Goal: Book appointment/travel/reservation

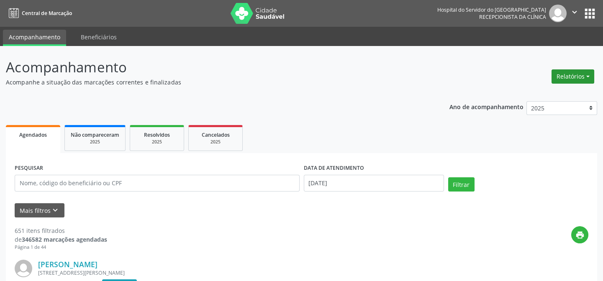
click at [569, 78] on button "Relatórios" at bounding box center [573, 76] width 43 height 14
click at [548, 95] on link "Agendamentos" at bounding box center [549, 94] width 90 height 12
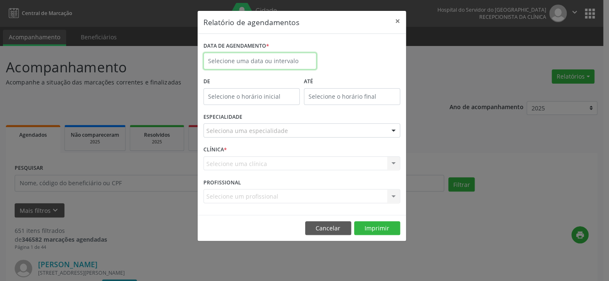
click at [240, 64] on body "Central de Marcação Hospital do Servidor do [GEOGRAPHIC_DATA] Recepcionista da …" at bounding box center [304, 140] width 609 height 281
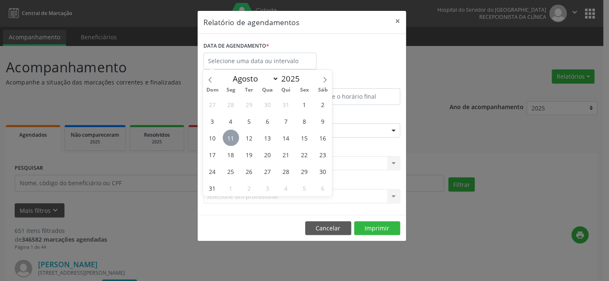
click at [230, 140] on span "11" at bounding box center [231, 138] width 16 height 16
type input "[DATE]"
click at [230, 140] on span "11" at bounding box center [231, 138] width 16 height 16
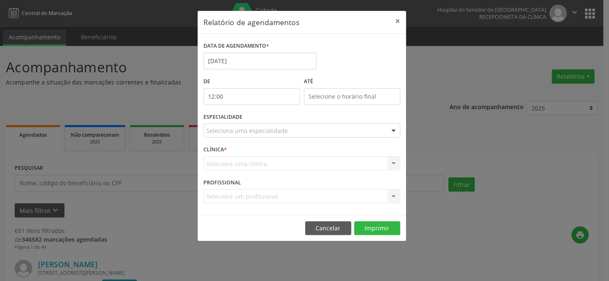
click at [241, 98] on input "12:00" at bounding box center [251, 96] width 96 height 17
click at [263, 118] on span at bounding box center [263, 118] width 6 height 8
type input "11:00"
type input "11"
click at [263, 118] on span at bounding box center [263, 118] width 6 height 8
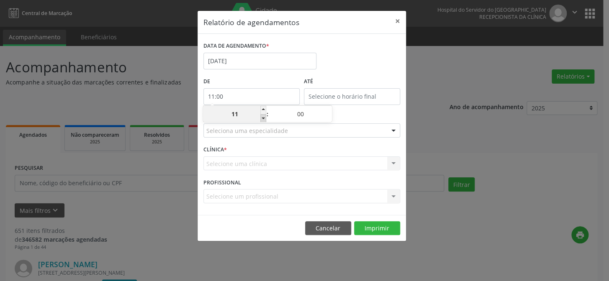
type input "10:00"
type input "10"
click at [263, 118] on span at bounding box center [263, 118] width 6 height 8
type input "09:00"
type input "09"
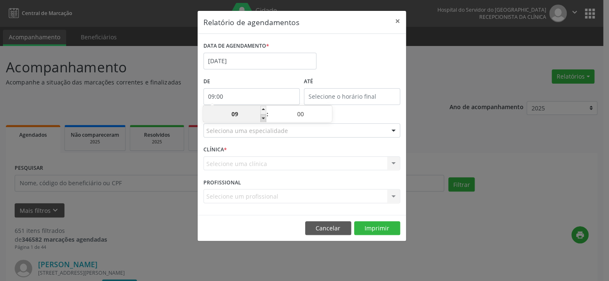
click at [263, 118] on span at bounding box center [263, 118] width 6 height 8
type input "08:00"
type input "08"
click at [263, 118] on span at bounding box center [263, 118] width 6 height 8
type input "07:00"
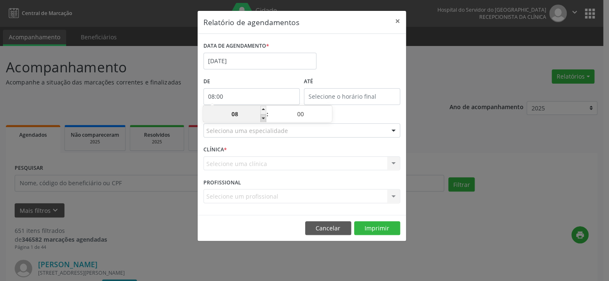
type input "07"
click at [263, 118] on span at bounding box center [263, 118] width 6 height 8
type input "06:00"
type input "06"
click at [263, 108] on span at bounding box center [263, 110] width 6 height 8
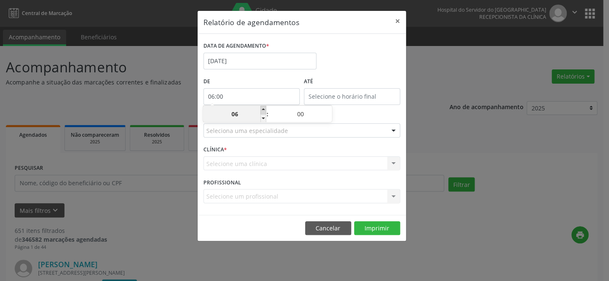
type input "07:00"
type input "07"
click at [330, 96] on input "12:00" at bounding box center [352, 96] width 96 height 17
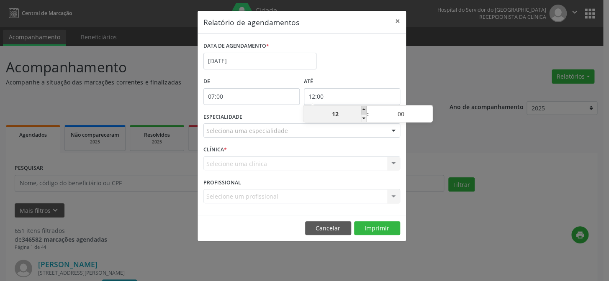
click at [364, 111] on span at bounding box center [364, 110] width 6 height 8
type input "13:00"
type input "13"
click at [364, 111] on span at bounding box center [364, 110] width 6 height 8
type input "14:00"
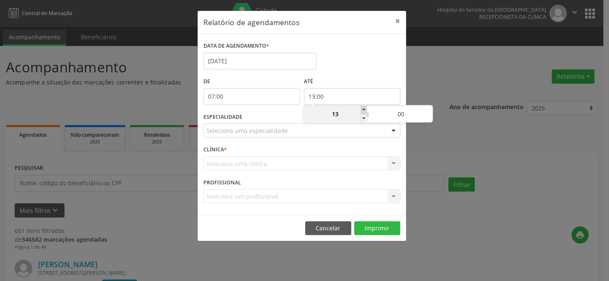
type input "14"
click at [364, 111] on span at bounding box center [364, 110] width 6 height 8
type input "15:00"
type input "15"
click at [364, 111] on span at bounding box center [364, 110] width 6 height 8
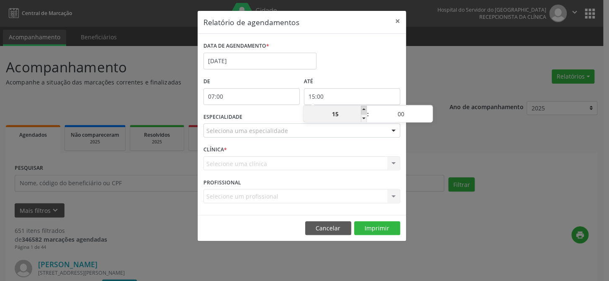
type input "16:00"
type input "16"
click at [364, 111] on span at bounding box center [364, 110] width 6 height 8
type input "17:00"
type input "17"
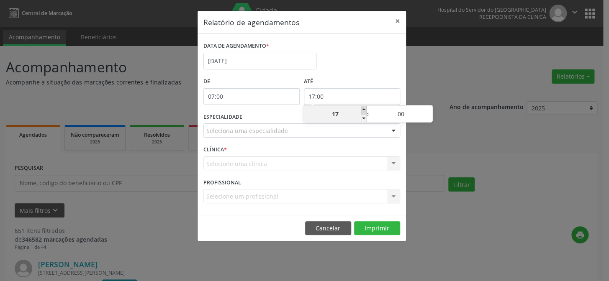
click at [364, 111] on span at bounding box center [364, 110] width 6 height 8
type input "18:00"
type input "18"
click at [364, 111] on span at bounding box center [364, 110] width 6 height 8
type input "19:00"
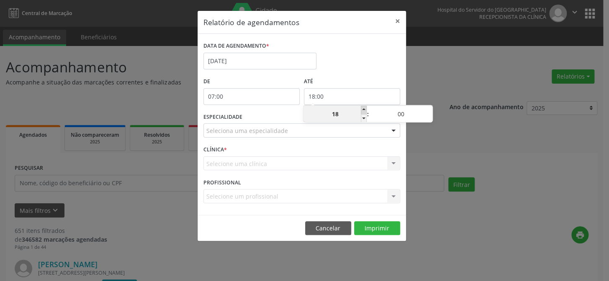
type input "19"
click at [364, 111] on span at bounding box center [364, 110] width 6 height 8
type input "20:00"
type input "20"
click at [364, 111] on span at bounding box center [364, 110] width 6 height 8
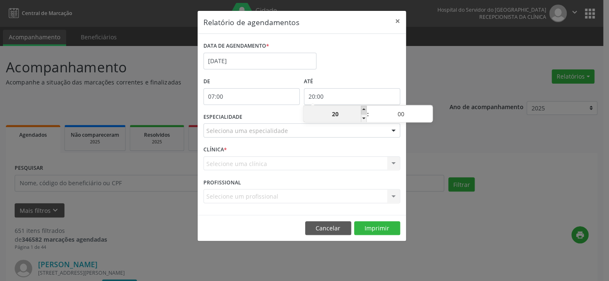
type input "21:00"
type input "21"
click at [389, 131] on div at bounding box center [393, 131] width 13 height 14
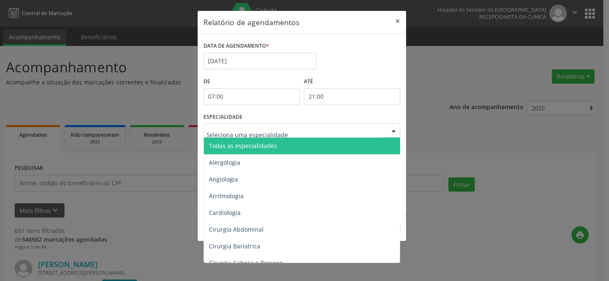
click at [368, 146] on span "Todas as especialidades" at bounding box center [302, 146] width 197 height 17
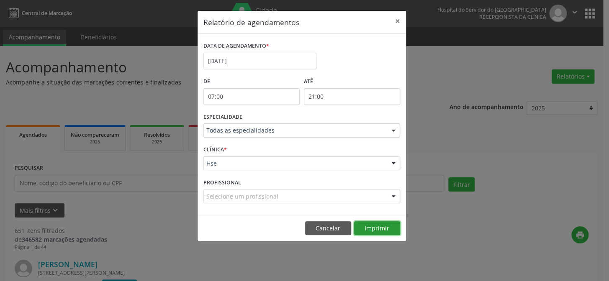
click at [385, 229] on button "Imprimir" at bounding box center [377, 228] width 46 height 14
